Goal: Obtain resource: Download file/media

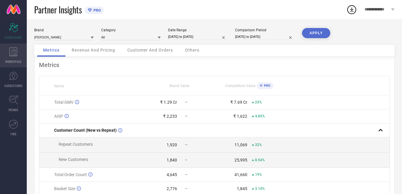
click at [10, 57] on div "WORKSPACE" at bounding box center [13, 55] width 27 height 24
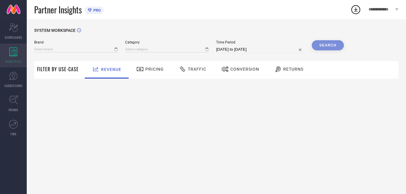
type input "[PERSON_NAME]"
type input "All"
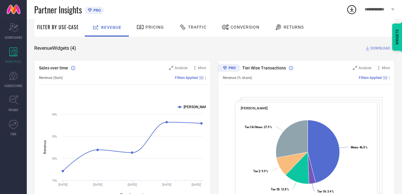
scroll to position [30, 0]
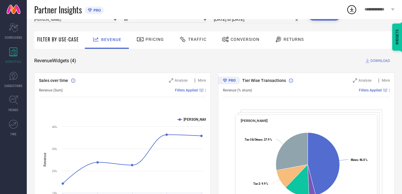
click at [178, 39] on div "Traffic" at bounding box center [193, 39] width 30 height 10
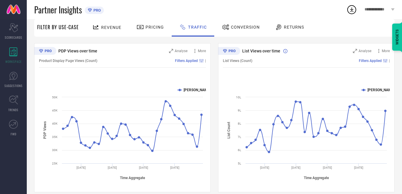
scroll to position [59, 0]
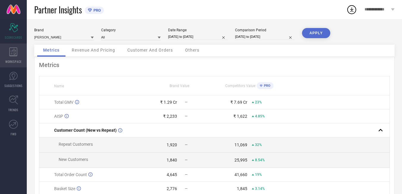
click at [12, 59] on span "WORKSPACE" at bounding box center [13, 61] width 16 height 4
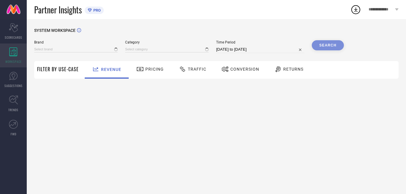
type input "[PERSON_NAME]"
type input "All"
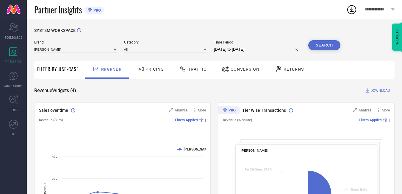
click at [115, 73] on div "Revenue" at bounding box center [107, 69] width 32 height 10
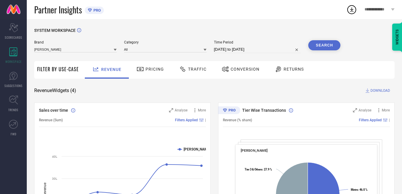
click at [238, 54] on div "Brand [PERSON_NAME] Category All Time Period [DATE] to [DATE] Search" at bounding box center [187, 49] width 306 height 18
click at [238, 52] on input "[DATE] to [DATE]" at bounding box center [257, 49] width 87 height 7
select select "6"
select select "2025"
select select "7"
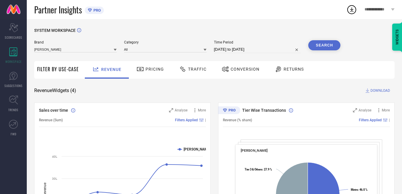
select select "2025"
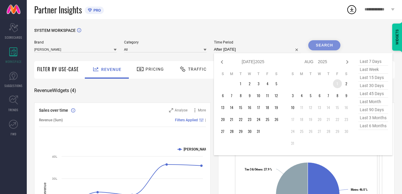
click at [335, 83] on td "1" at bounding box center [337, 83] width 9 height 9
type input "[DATE] to [DATE]"
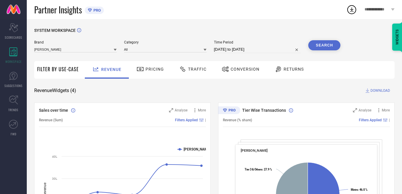
click at [317, 47] on button "Search" at bounding box center [324, 45] width 32 height 10
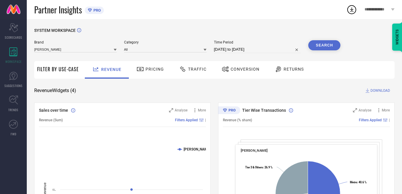
click at [372, 90] on span "DOWNLOAD" at bounding box center [380, 90] width 20 height 6
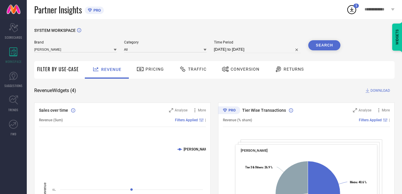
click at [242, 51] on input "[DATE] to [DATE]" at bounding box center [257, 49] width 87 height 7
select select "7"
select select "2025"
select select "8"
select select "2025"
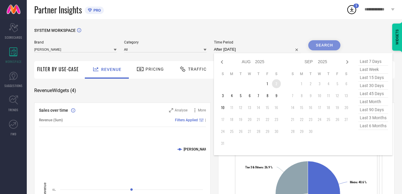
click at [276, 86] on td "2" at bounding box center [276, 83] width 9 height 9
type input "[DATE] to [DATE]"
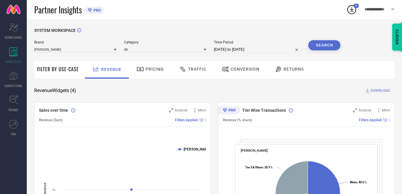
click at [341, 40] on div "SYSTEM WORKSPACE" at bounding box center [214, 34] width 360 height 12
click at [330, 46] on button "Search" at bounding box center [324, 45] width 32 height 10
click at [377, 93] on span "DOWNLOAD" at bounding box center [380, 90] width 20 height 6
